Goal: Task Accomplishment & Management: Manage account settings

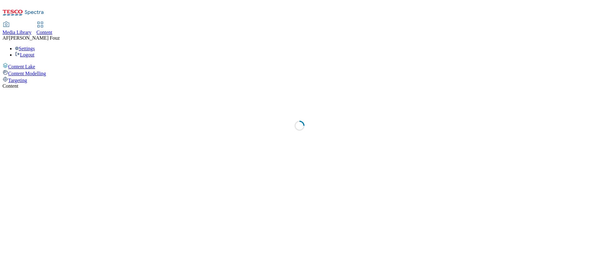
select select "ghs-[GEOGRAPHIC_DATA]"
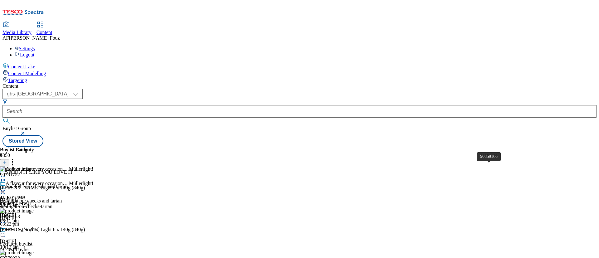
scroll to position [254, 0]
click at [6, 188] on icon at bounding box center [3, 191] width 6 height 6
click at [29, 200] on button "Edit" at bounding box center [20, 203] width 17 height 7
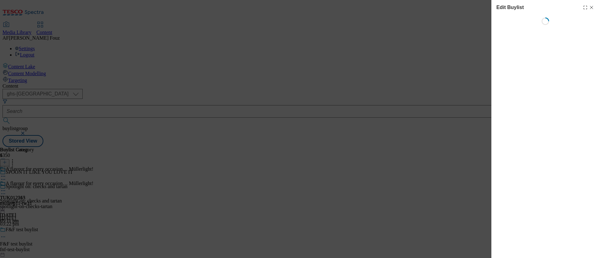
select select "tactical"
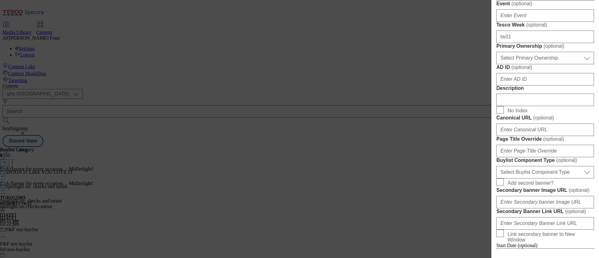
scroll to position [562, 0]
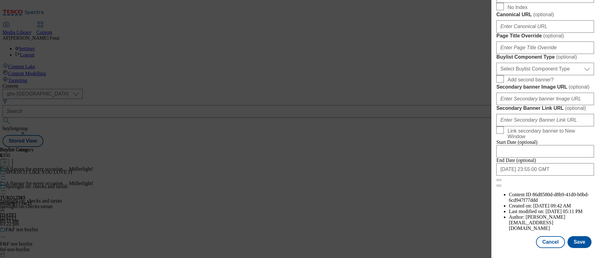
click at [448, 199] on div "Edit Buylist Locale Select locale English Welsh Tags 1 tags selected fnf market…" at bounding box center [299, 129] width 599 height 258
click at [416, 69] on div "Edit Buylist Locale Select locale English Welsh Tags 1 tags selected fnf market…" at bounding box center [299, 129] width 599 height 258
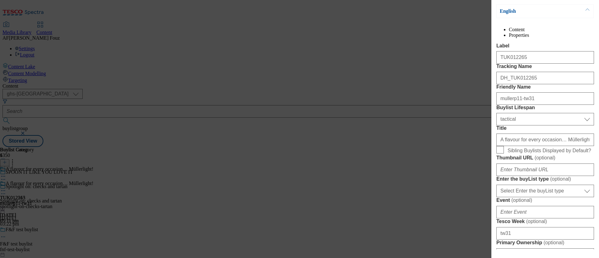
scroll to position [0, 0]
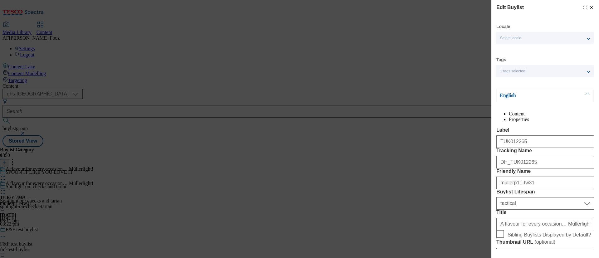
click at [586, 4] on div "Edit Buylist" at bounding box center [546, 7] width 98 height 7
click at [589, 6] on icon "Modal" at bounding box center [591, 7] width 5 height 5
select select "tactical"
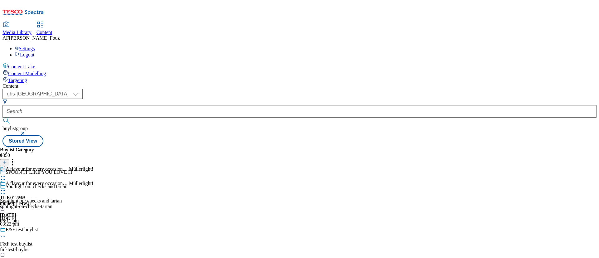
click at [6, 188] on icon at bounding box center [3, 191] width 6 height 6
click at [39, 258] on span "Un-publish" at bounding box center [29, 261] width 20 height 5
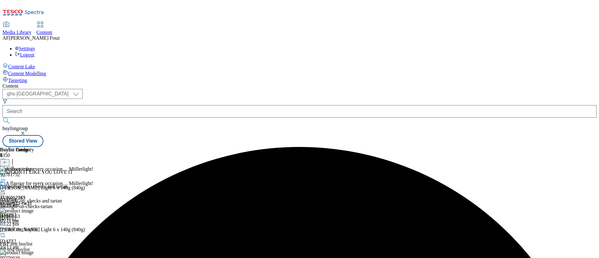
click at [6, 188] on icon at bounding box center [3, 191] width 6 height 6
click at [40, 238] on span "Un-preview" at bounding box center [29, 240] width 21 height 5
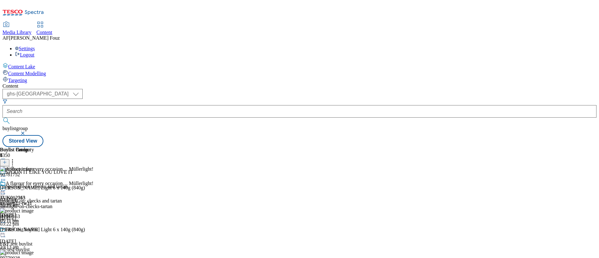
click at [6, 188] on icon at bounding box center [3, 191] width 6 height 6
click at [37, 229] on button "Preview" at bounding box center [24, 232] width 24 height 7
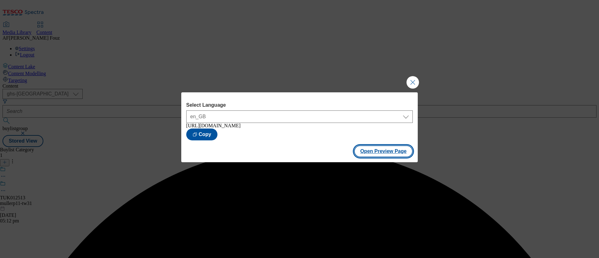
click at [385, 151] on button "Open Preview Page" at bounding box center [383, 151] width 59 height 12
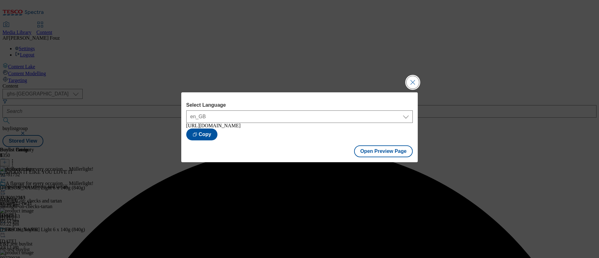
click at [412, 79] on button "Close Modal" at bounding box center [413, 82] width 12 height 12
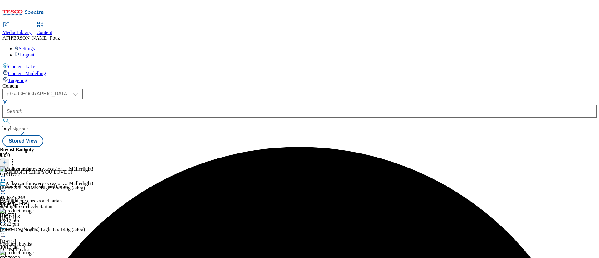
click at [5, 190] on circle at bounding box center [4, 190] width 1 height 1
click at [33, 252] on span "Publish" at bounding box center [26, 254] width 14 height 5
